Goal: Navigation & Orientation: Find specific page/section

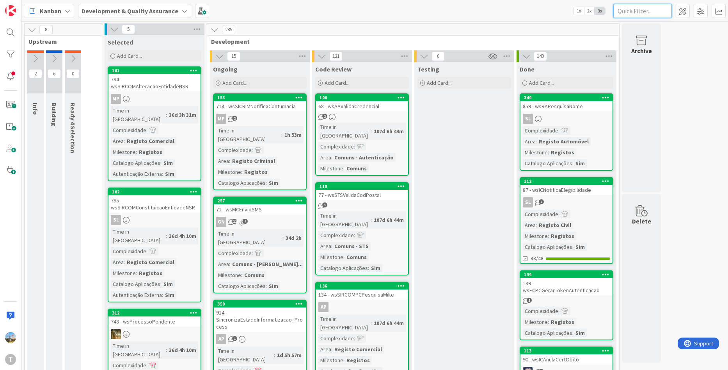
click at [633, 13] on input "text" at bounding box center [642, 11] width 59 height 14
paste input "wsicconfirmadados"
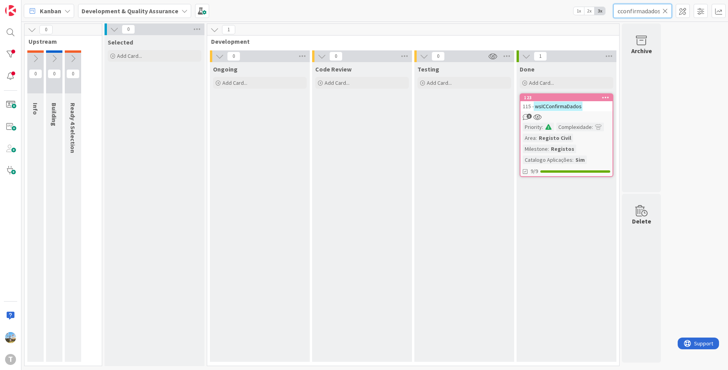
type input "wsicconfirmadados"
click at [557, 109] on mark "wsICConfirmaDados" at bounding box center [558, 105] width 49 height 9
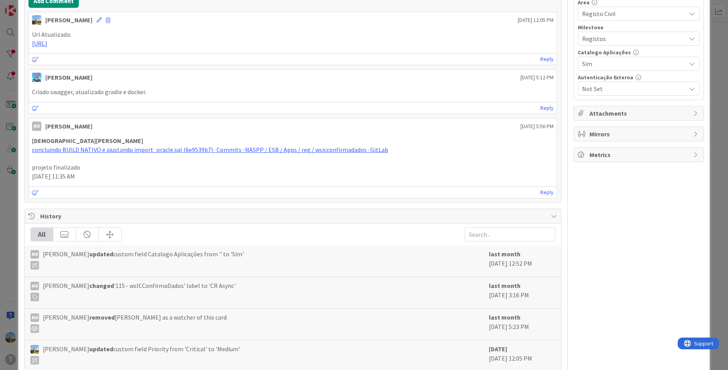
scroll to position [195, 0]
